Goal: Task Accomplishment & Management: Manage account settings

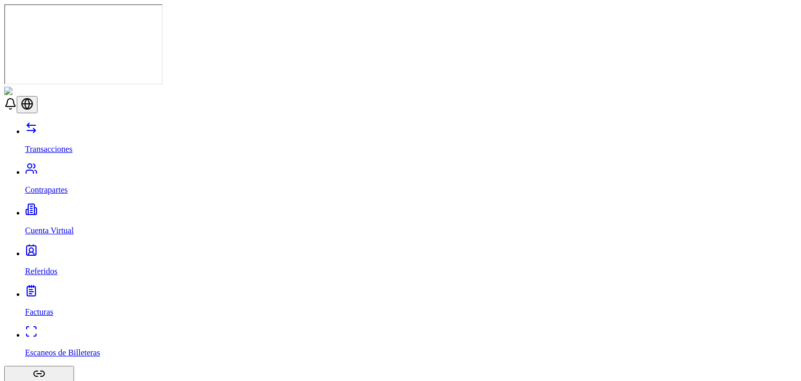
click at [53, 226] on p "Cuenta Virtual" at bounding box center [411, 230] width 772 height 9
click at [52, 249] on link "Referidos" at bounding box center [411, 262] width 772 height 27
click at [96, 127] on link "Transacciones" at bounding box center [411, 140] width 772 height 27
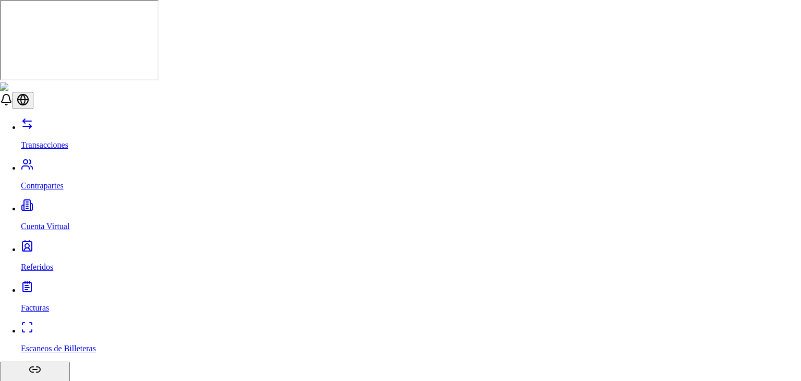
type input "***"
drag, startPoint x: 407, startPoint y: 174, endPoint x: 380, endPoint y: 172, distance: 26.6
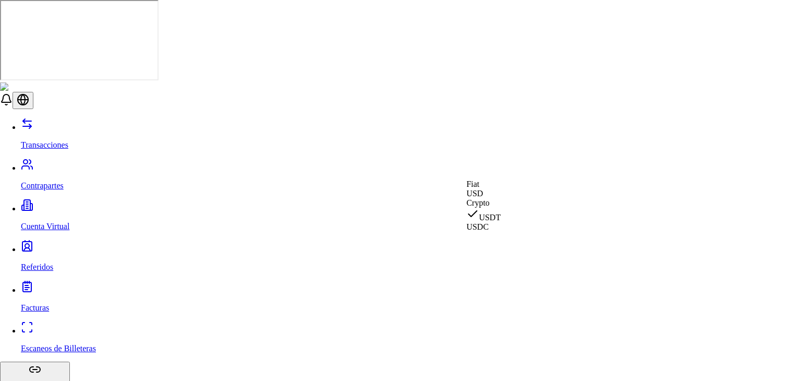
drag, startPoint x: 441, startPoint y: 236, endPoint x: 411, endPoint y: 284, distance: 56.4
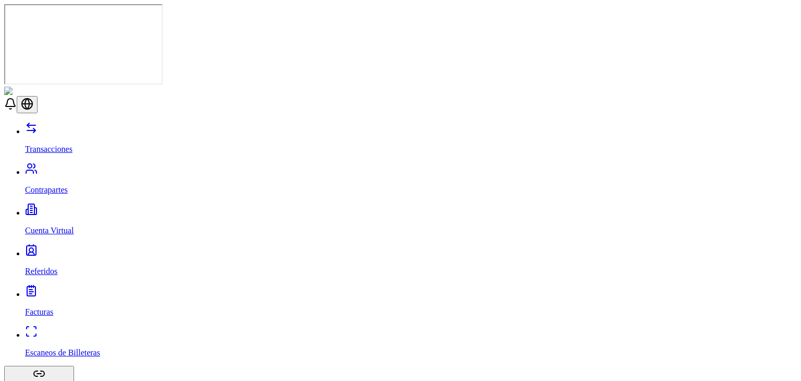
click at [68, 167] on link "Contrapartes" at bounding box center [411, 180] width 772 height 27
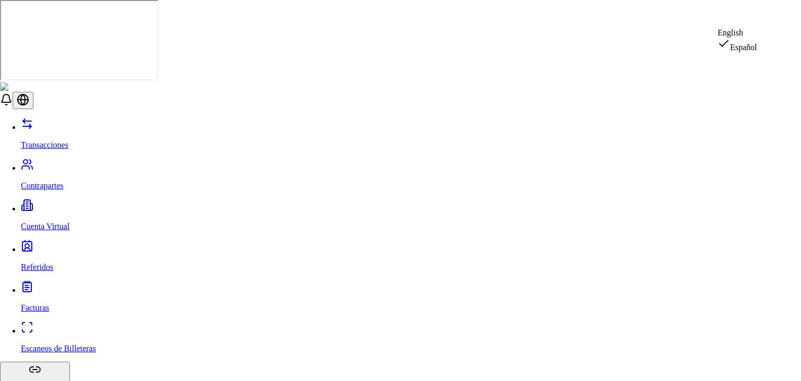
click at [736, 38] on div "English" at bounding box center [738, 32] width 40 height 9
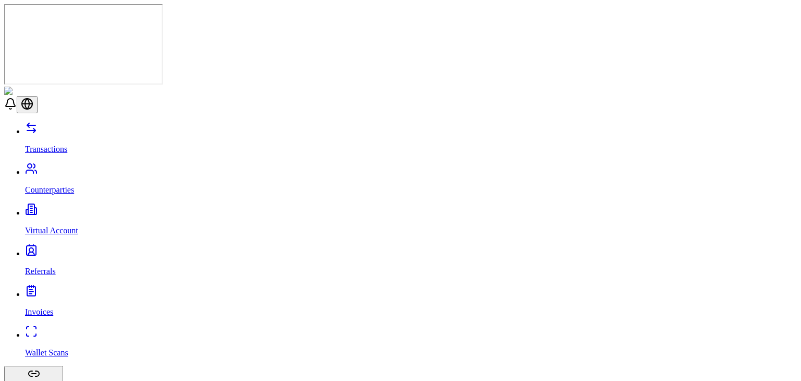
click at [86, 208] on link "Virtual Account" at bounding box center [411, 221] width 772 height 27
click at [99, 167] on link "Counterparties" at bounding box center [411, 180] width 772 height 27
click at [81, 127] on link "Transactions" at bounding box center [411, 140] width 772 height 27
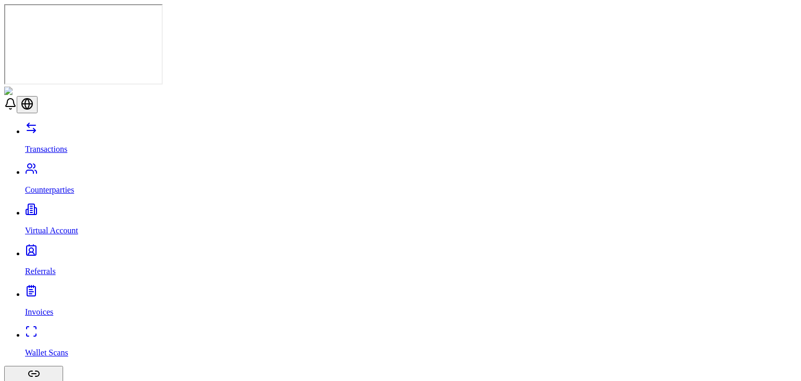
click at [111, 127] on link "Transactions" at bounding box center [411, 140] width 772 height 27
click at [48, 185] on p "Counterparties" at bounding box center [411, 189] width 772 height 9
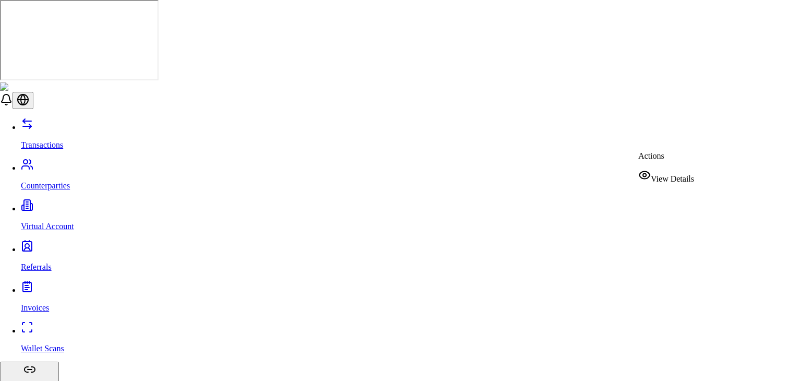
click at [663, 174] on span "View Details" at bounding box center [672, 178] width 43 height 9
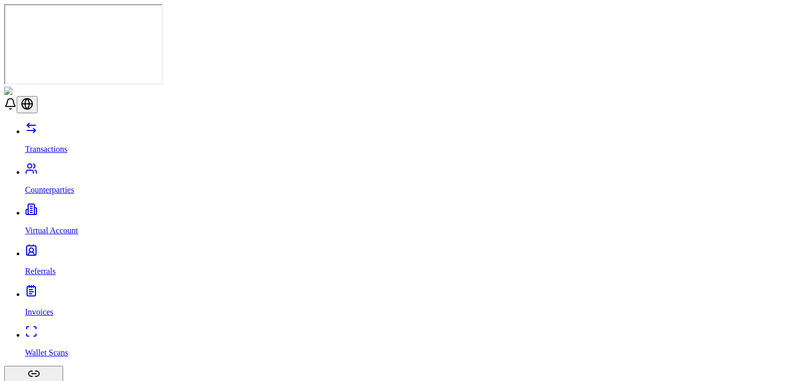
click at [45, 144] on p "Transactions" at bounding box center [411, 148] width 772 height 9
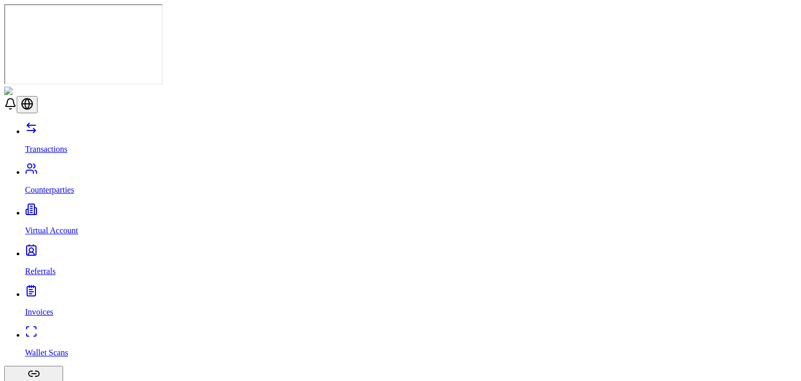
click at [64, 185] on p "Counterparties" at bounding box center [411, 189] width 772 height 9
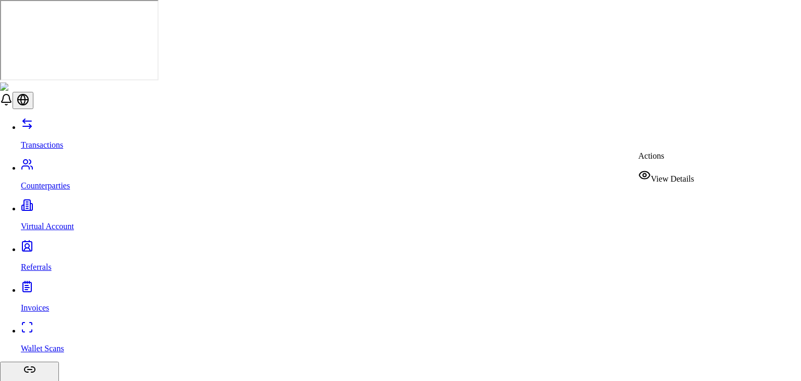
click at [663, 176] on span "View Details" at bounding box center [672, 178] width 43 height 9
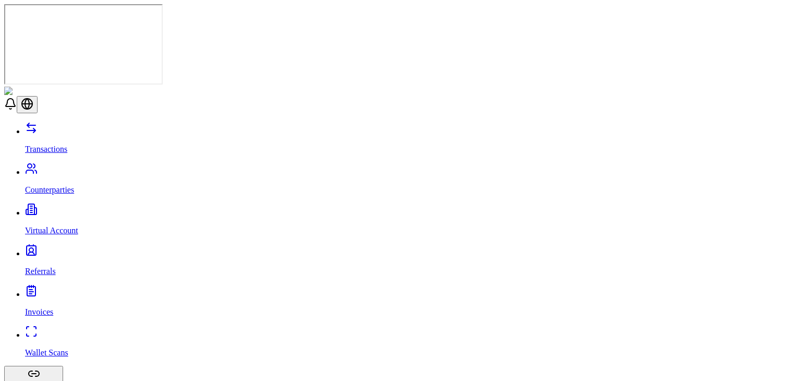
click at [45, 127] on link "Transactions" at bounding box center [411, 140] width 772 height 27
click at [38, 226] on p "Virtual Account" at bounding box center [411, 230] width 772 height 9
click at [50, 266] on p "Referrals" at bounding box center [411, 270] width 772 height 9
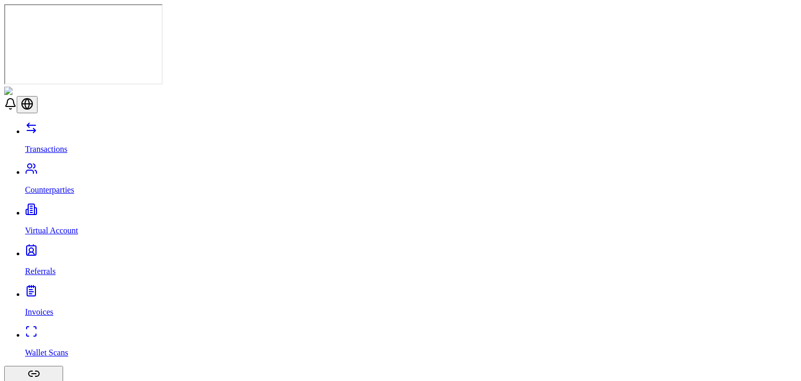
click at [85, 289] on link "Invoices" at bounding box center [411, 302] width 772 height 27
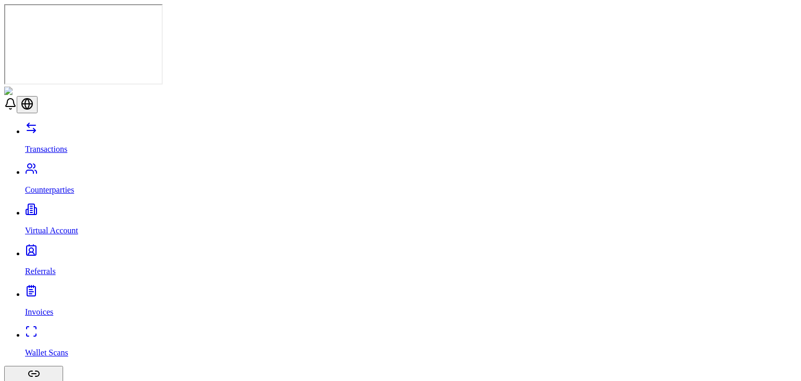
click at [132, 87] on header at bounding box center [400, 100] width 793 height 27
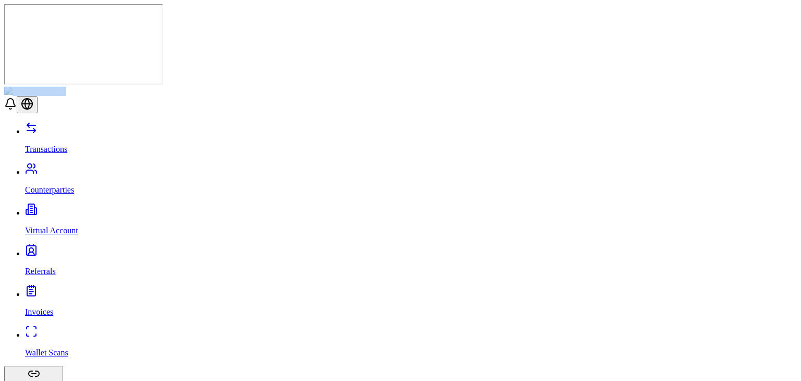
click at [185, 87] on header at bounding box center [400, 100] width 793 height 27
click at [103, 127] on link "Transactions" at bounding box center [411, 140] width 772 height 27
drag, startPoint x: 81, startPoint y: 240, endPoint x: 168, endPoint y: 244, distance: 86.6
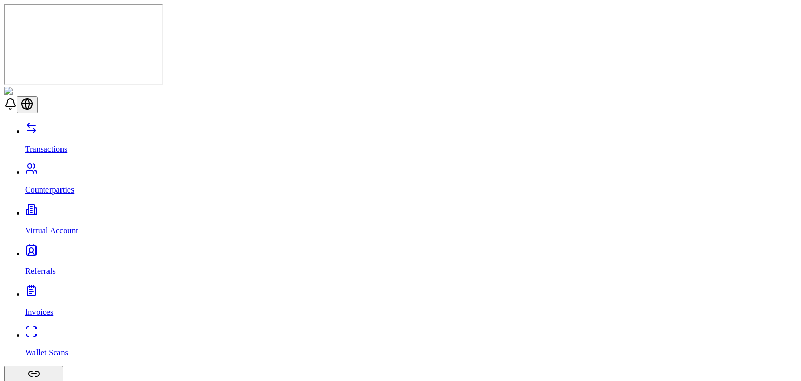
click at [92, 127] on link "Transactions" at bounding box center [411, 140] width 772 height 27
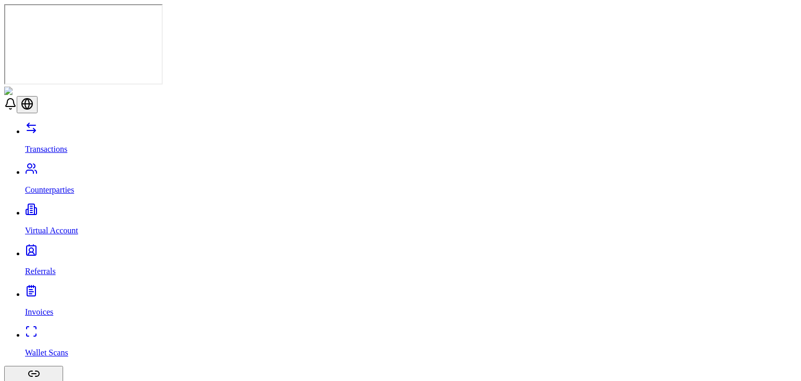
click at [73, 127] on link "Transactions" at bounding box center [411, 140] width 772 height 27
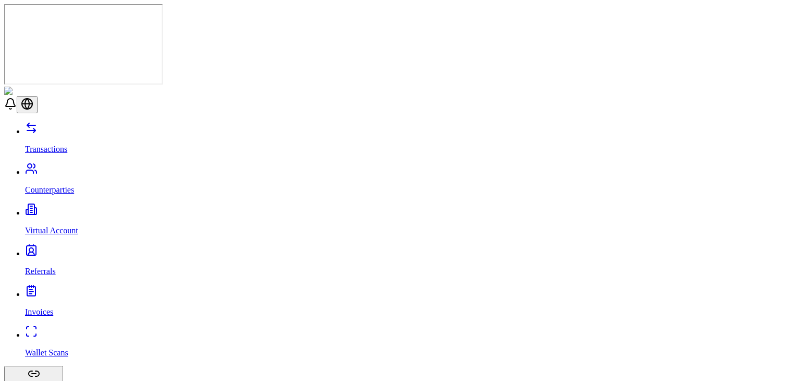
click at [66, 127] on link "Transactions" at bounding box center [411, 140] width 772 height 27
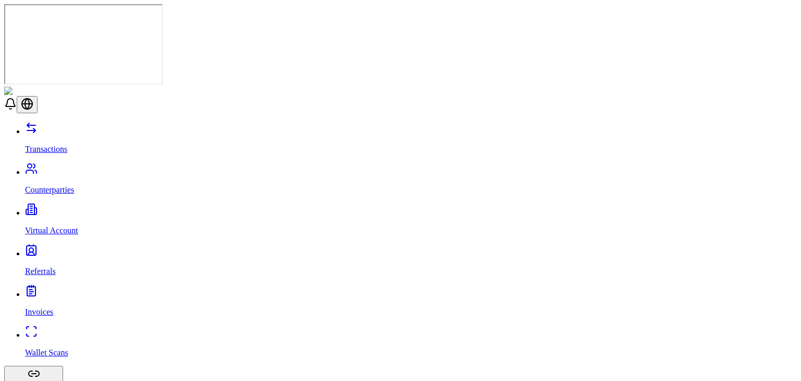
scroll to position [14, 0]
drag, startPoint x: 55, startPoint y: 62, endPoint x: 53, endPoint y: 67, distance: 5.8
click at [53, 122] on div "Transactions Counterparties Virtual Account Referrals Invoices Wallet Scans Lin…" at bounding box center [400, 357] width 793 height 470
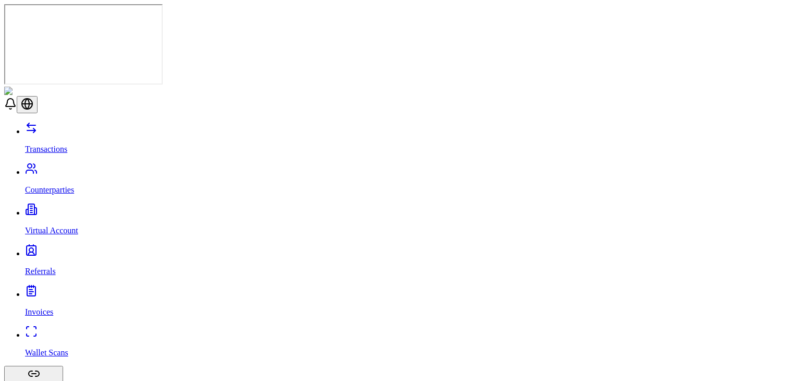
click at [53, 185] on p "Counterparties" at bounding box center [411, 189] width 772 height 9
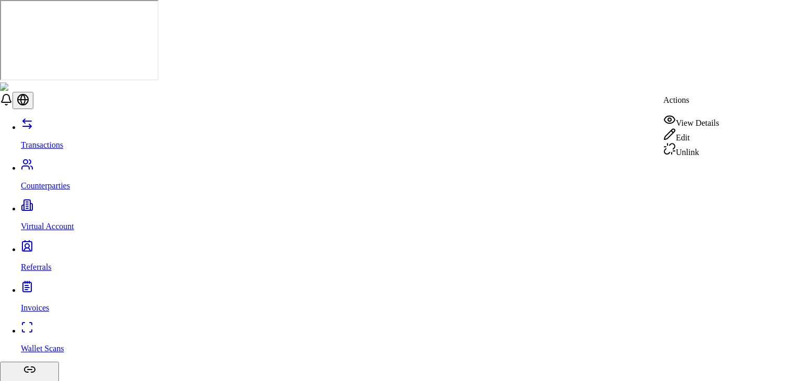
click at [701, 116] on div "View Details" at bounding box center [691, 120] width 56 height 15
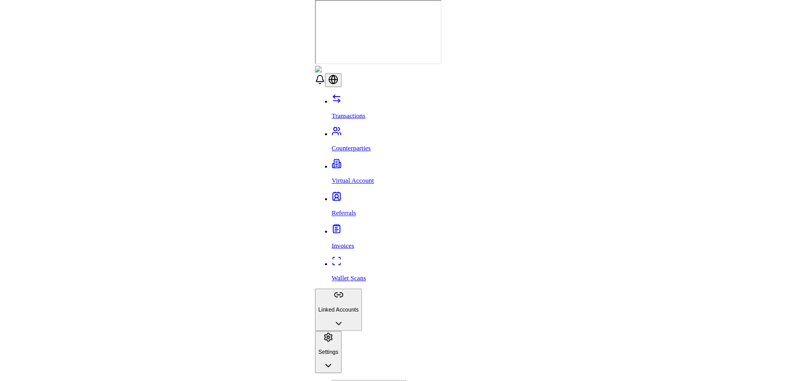
scroll to position [0, 0]
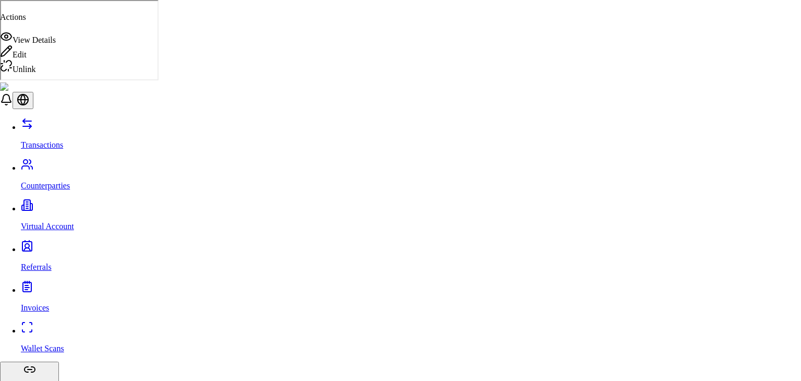
click at [102, 123] on link "Transactions" at bounding box center [411, 136] width 780 height 27
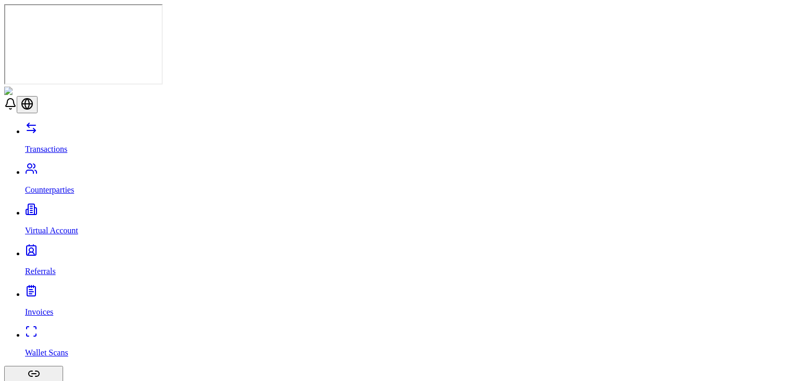
click at [102, 127] on link "Transactions" at bounding box center [411, 140] width 772 height 27
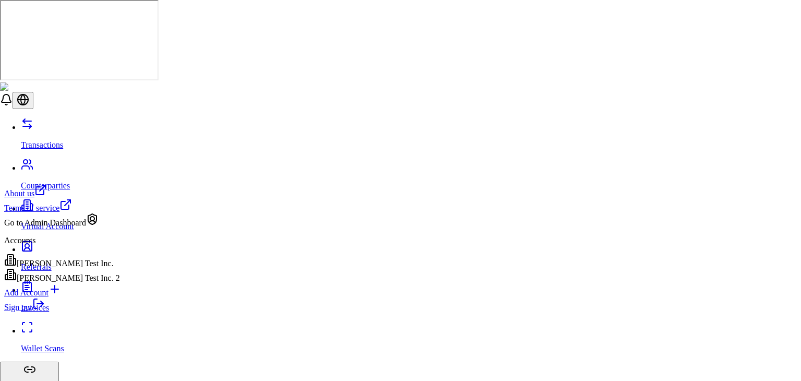
click at [45, 311] on link "Sign out" at bounding box center [24, 306] width 41 height 9
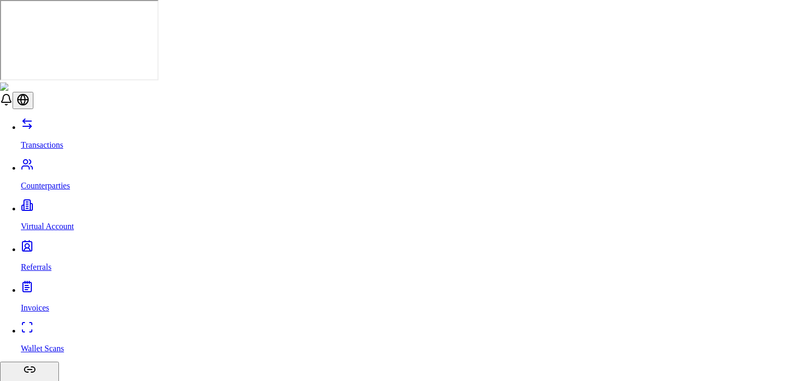
type input "***"
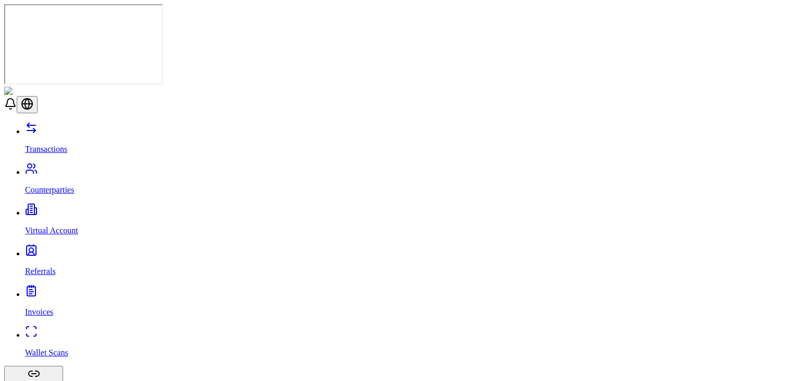
click at [82, 167] on link "Counterparties" at bounding box center [411, 180] width 772 height 27
click at [69, 208] on link "Virtual Account" at bounding box center [411, 221] width 772 height 27
click at [68, 249] on link "Referrals" at bounding box center [411, 262] width 772 height 27
click at [66, 289] on link "Invoices" at bounding box center [411, 302] width 772 height 27
click at [65, 348] on p "Wallet Scans" at bounding box center [411, 352] width 772 height 9
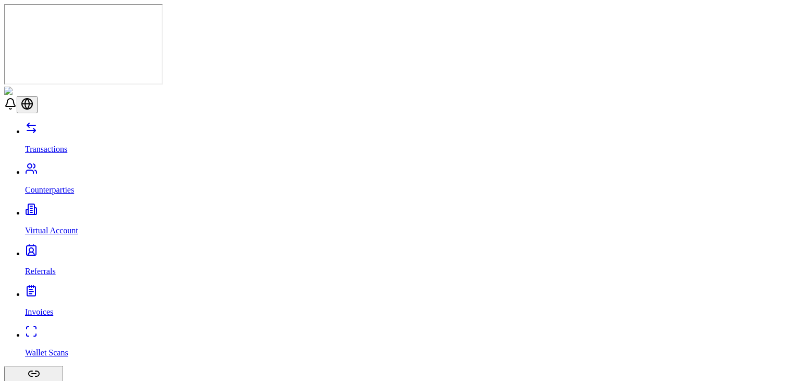
click at [69, 167] on link "Counterparties" at bounding box center [411, 180] width 772 height 27
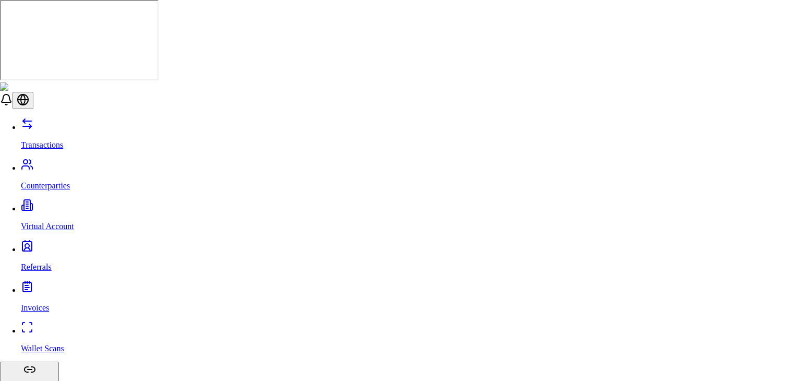
scroll to position [68, 0]
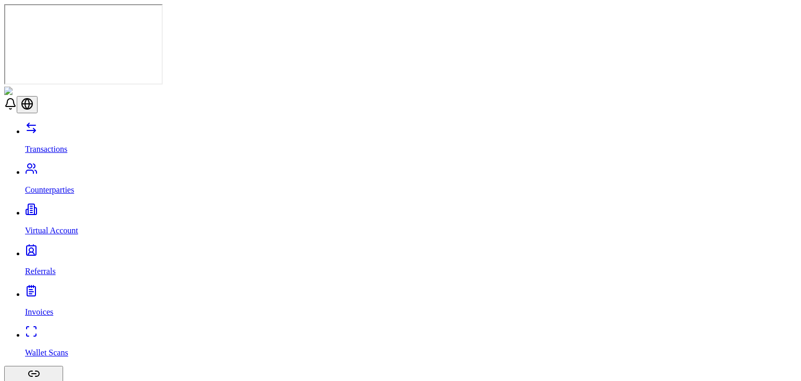
click at [84, 127] on link "Transactions" at bounding box center [411, 140] width 772 height 27
click at [51, 185] on p "Counterparties" at bounding box center [411, 189] width 772 height 9
click at [125, 122] on div "Transactions Counterparties Virtual Account Referrals Invoices Wallet Scans Lin…" at bounding box center [400, 357] width 793 height 470
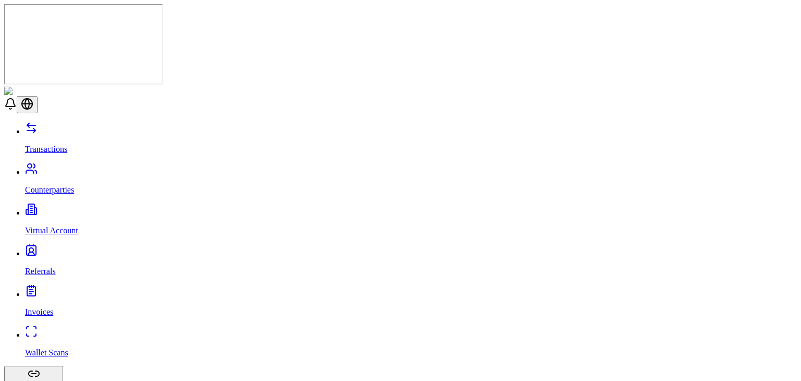
click at [78, 226] on p "Virtual Account" at bounding box center [411, 230] width 772 height 9
click at [35, 144] on p "Transactions" at bounding box center [411, 148] width 772 height 9
click at [74, 185] on p "Counterparties" at bounding box center [411, 189] width 772 height 9
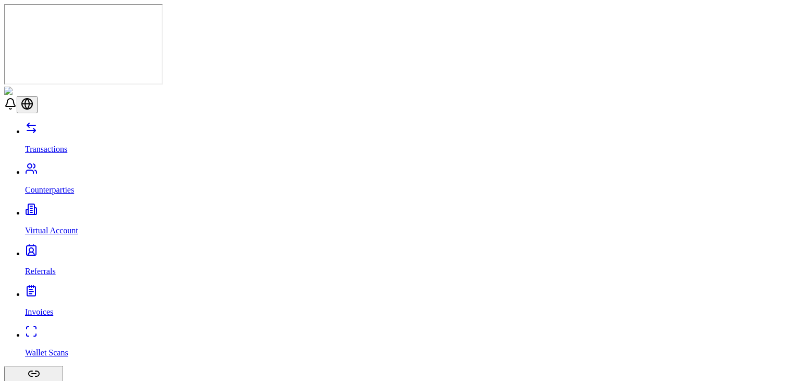
click at [83, 127] on link "Transactions" at bounding box center [411, 140] width 772 height 27
click at [74, 167] on link "Counterparties" at bounding box center [411, 180] width 772 height 27
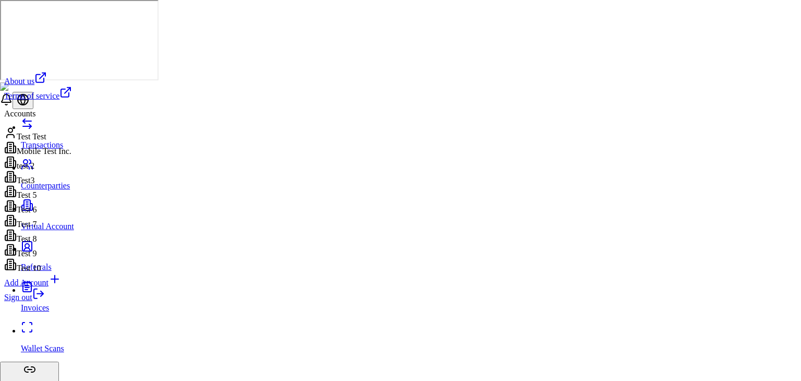
click at [45, 301] on link "Sign out" at bounding box center [24, 297] width 41 height 9
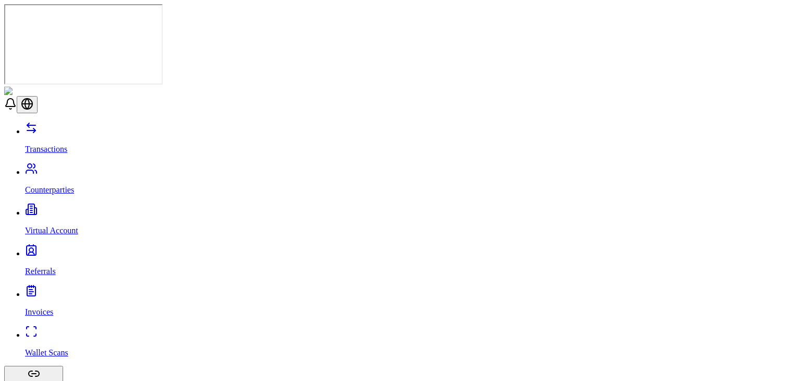
click at [83, 167] on link "Counterparties" at bounding box center [411, 180] width 772 height 27
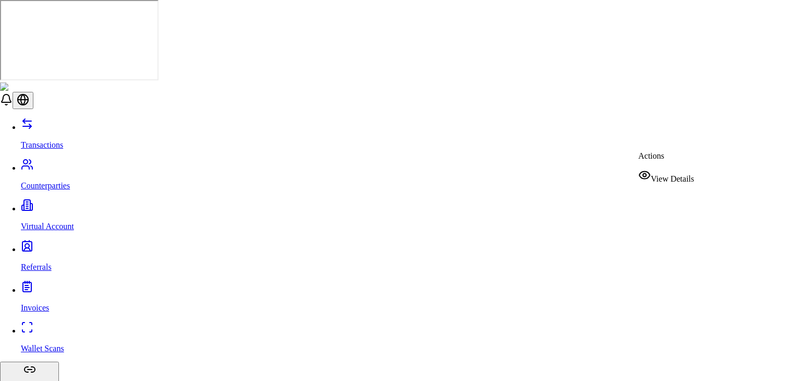
click at [667, 174] on span "View Details" at bounding box center [672, 178] width 43 height 9
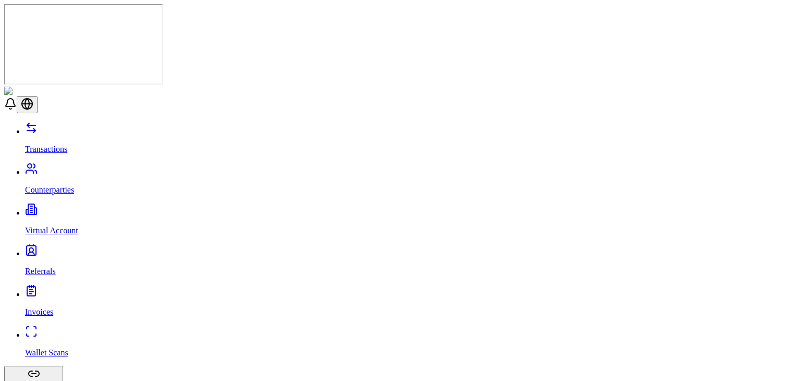
scroll to position [22, 0]
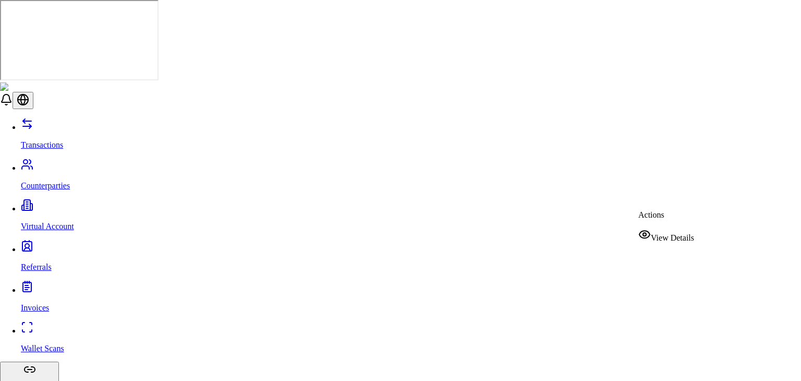
click at [666, 233] on span "View Details" at bounding box center [672, 237] width 43 height 9
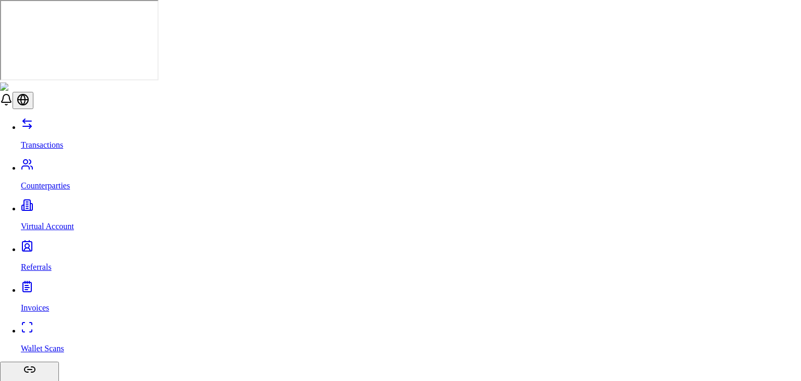
scroll to position [68, 0]
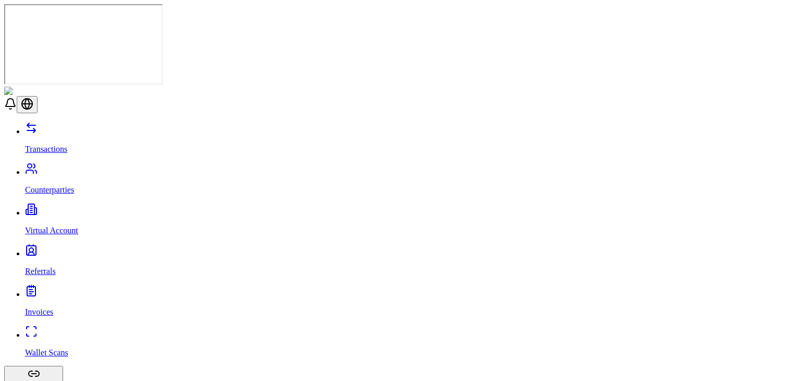
click at [61, 144] on p "Transactions" at bounding box center [411, 148] width 772 height 9
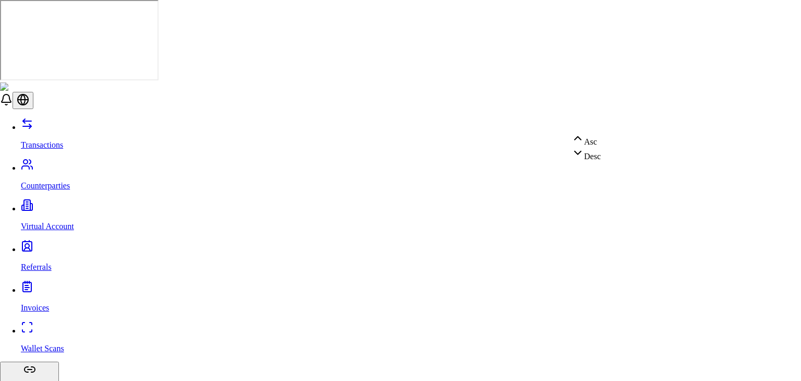
click at [588, 153] on div "Desc" at bounding box center [586, 154] width 29 height 15
click at [590, 136] on div "Asc" at bounding box center [593, 139] width 42 height 15
click at [594, 161] on div "Desc" at bounding box center [594, 154] width 38 height 15
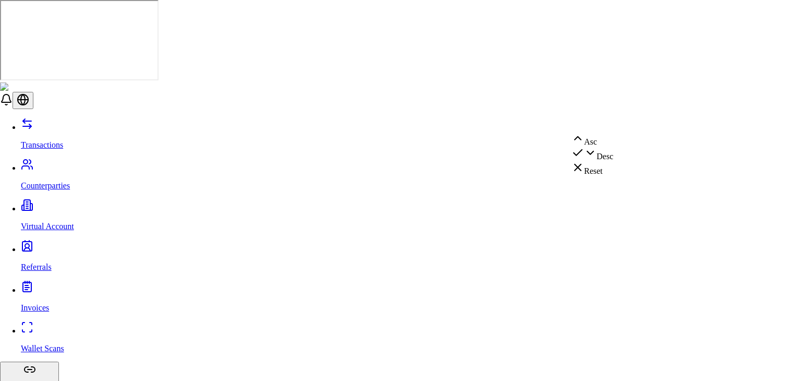
click at [582, 176] on div "Reset" at bounding box center [593, 168] width 42 height 15
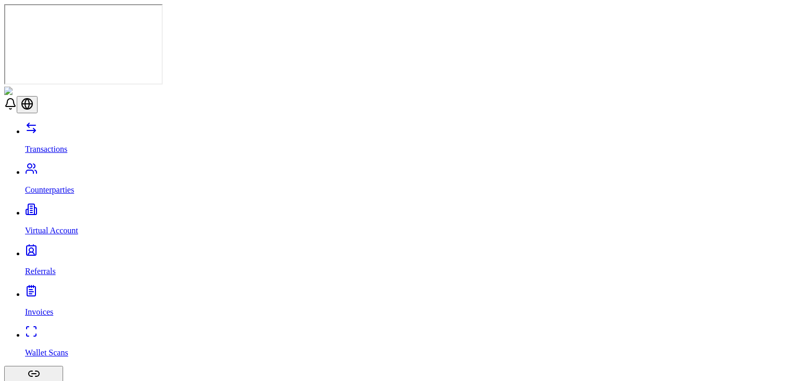
click at [72, 185] on p "Counterparties" at bounding box center [411, 189] width 772 height 9
click at [62, 208] on link "Virtual Account" at bounding box center [411, 221] width 772 height 27
click at [63, 249] on link "Referrals" at bounding box center [411, 262] width 772 height 27
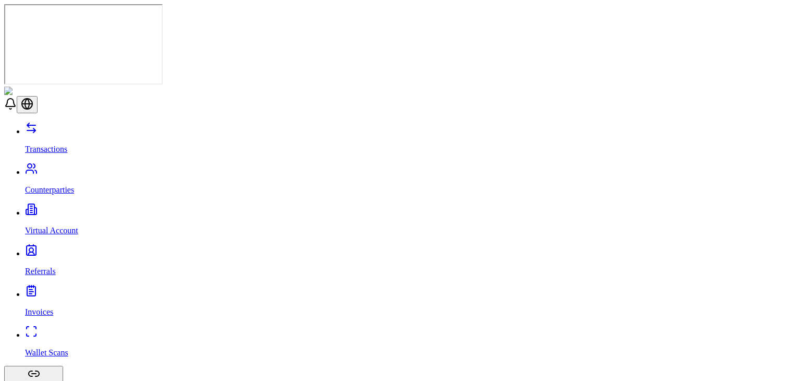
click at [66, 127] on link "Transactions" at bounding box center [411, 140] width 772 height 27
